Goal: Information Seeking & Learning: Understand process/instructions

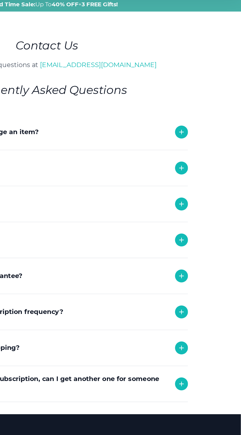
click at [207, 177] on icon at bounding box center [204, 176] width 6 height 6
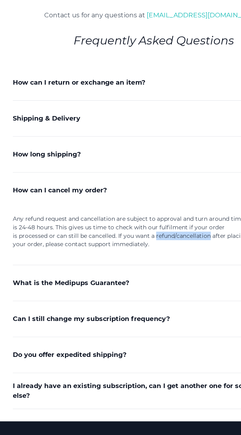
click at [90, 228] on div "What is the Medipups Guarantee?" at bounding box center [120, 233] width 175 height 22
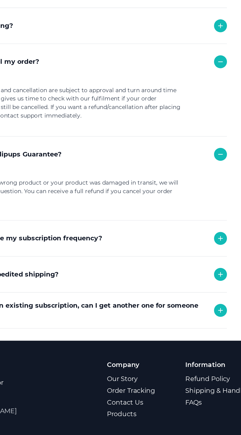
click at [207, 289] on div "Can I still change my subscription frequency?" at bounding box center [120, 286] width 175 height 22
